Goal: Task Accomplishment & Management: Use online tool/utility

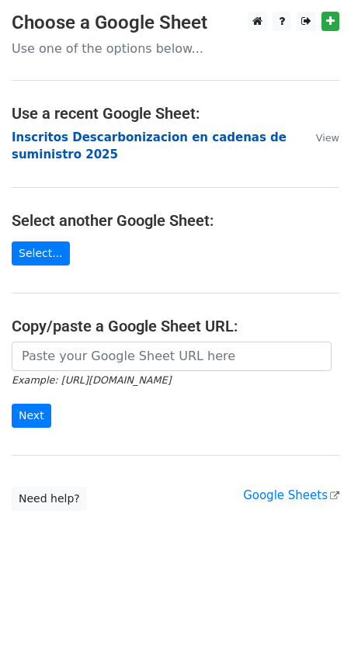
click at [145, 137] on strong "Inscritos Descarbonizacion en cadenas de suministro 2025" at bounding box center [149, 146] width 275 height 32
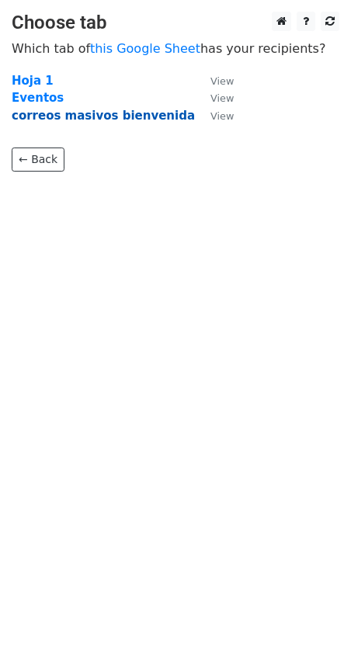
click at [150, 111] on strong "correos masivos bienvenida" at bounding box center [103, 116] width 183 height 14
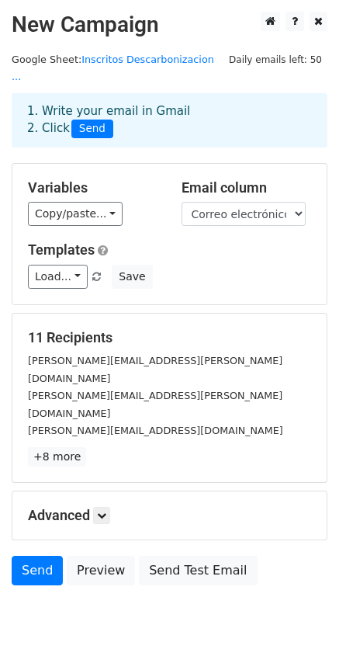
scroll to position [2, 0]
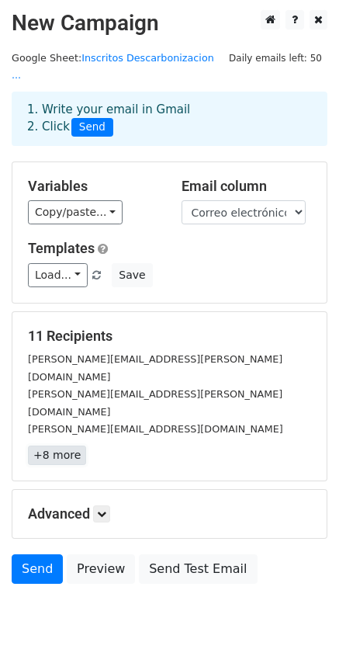
click at [67, 446] on link "+8 more" at bounding box center [57, 455] width 58 height 19
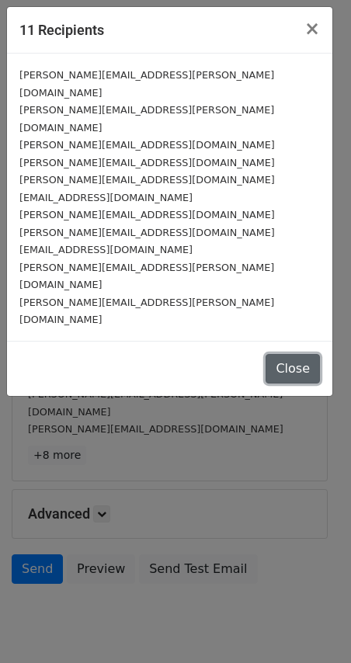
click at [297, 354] on button "Close" at bounding box center [293, 369] width 54 height 30
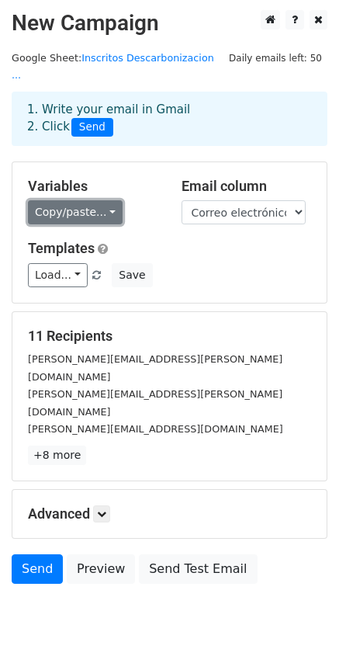
click at [96, 201] on link "Copy/paste..." at bounding box center [75, 212] width 95 height 24
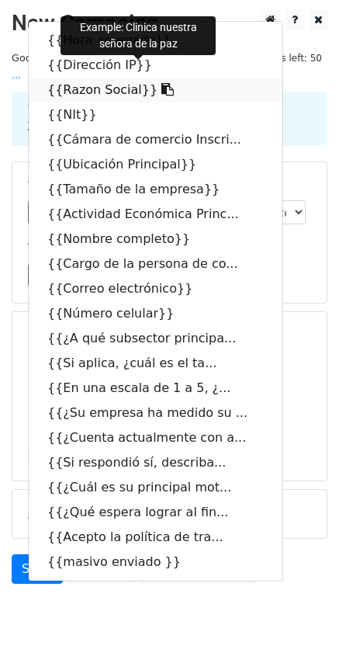
click at [83, 78] on link "{{Razon Social}}" at bounding box center [156, 90] width 254 height 25
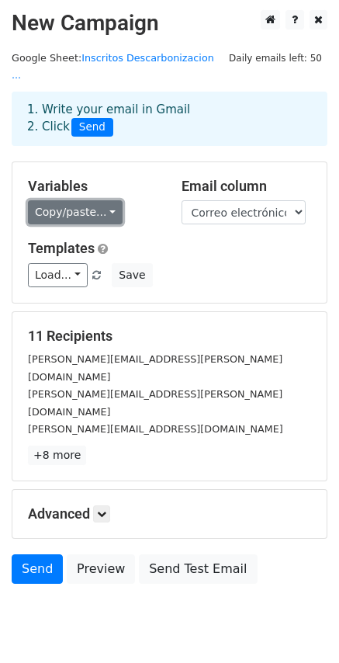
click at [61, 202] on link "Copy/paste..." at bounding box center [75, 212] width 95 height 24
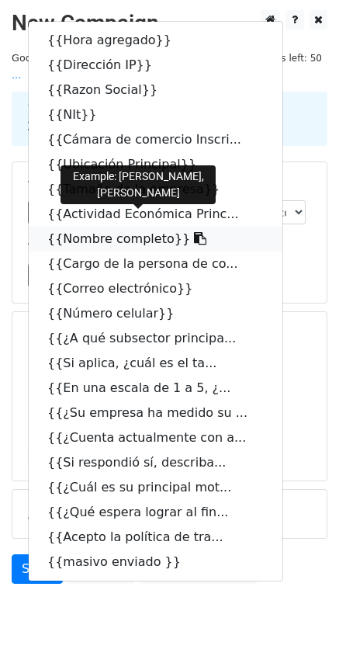
click at [100, 227] on link "{{Nombre completo}}" at bounding box center [156, 239] width 254 height 25
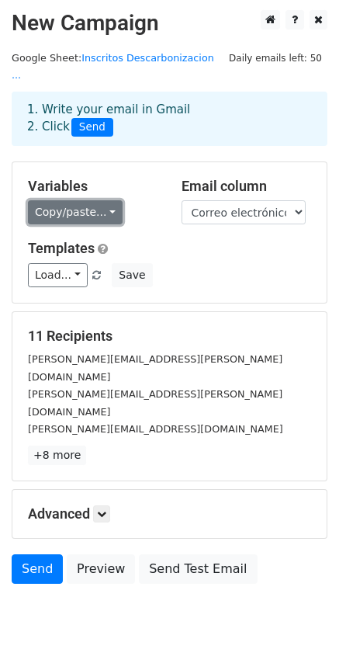
click at [99, 200] on link "Copy/paste..." at bounding box center [75, 212] width 95 height 24
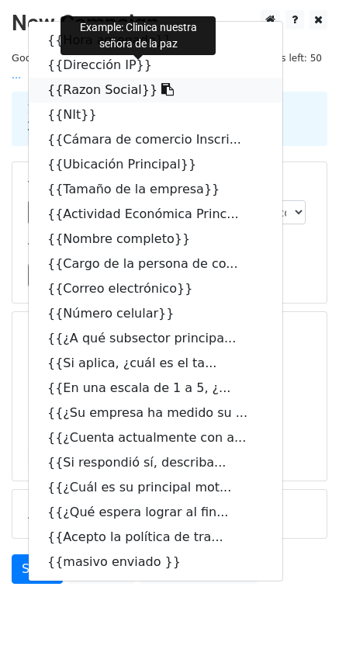
click at [94, 78] on link "{{Razon Social}}" at bounding box center [156, 90] width 254 height 25
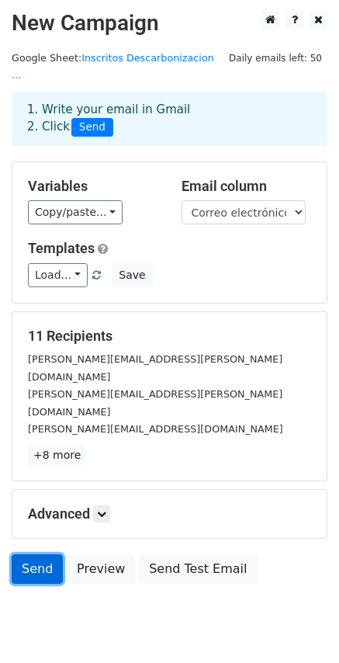
click at [27, 555] on link "Send" at bounding box center [37, 570] width 51 height 30
